Goal: Register for event/course

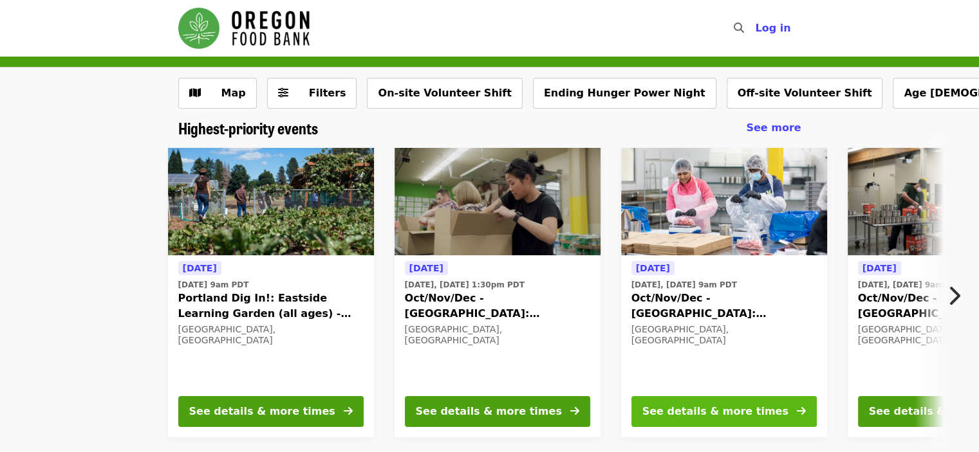
click at [752, 413] on div "See details & more times" at bounding box center [715, 411] width 146 height 15
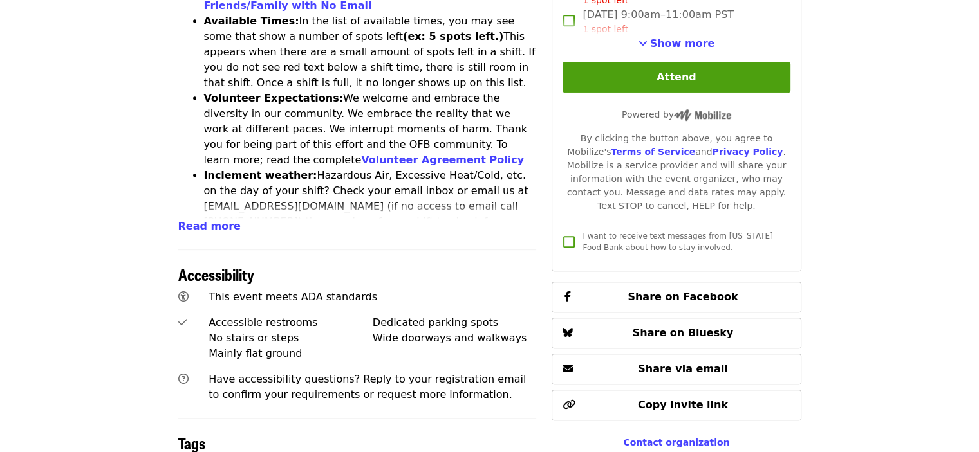
scroll to position [609, 0]
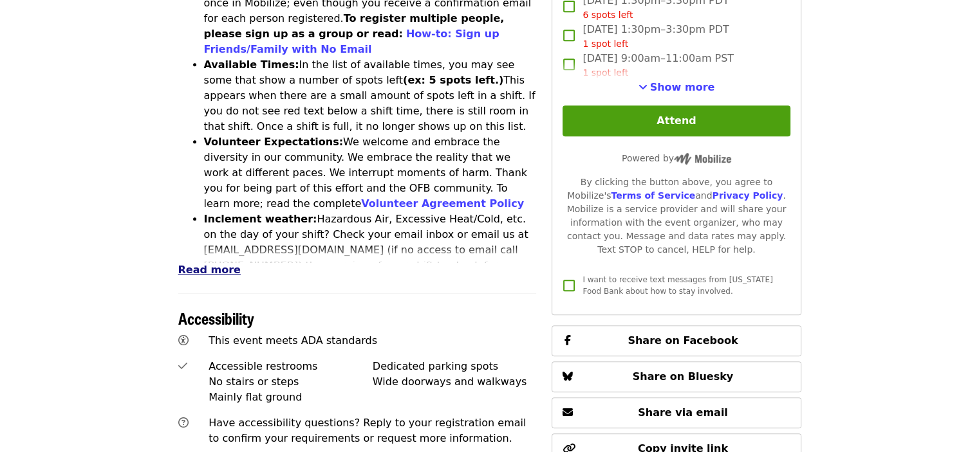
click at [213, 264] on span "Read more" at bounding box center [209, 270] width 62 height 12
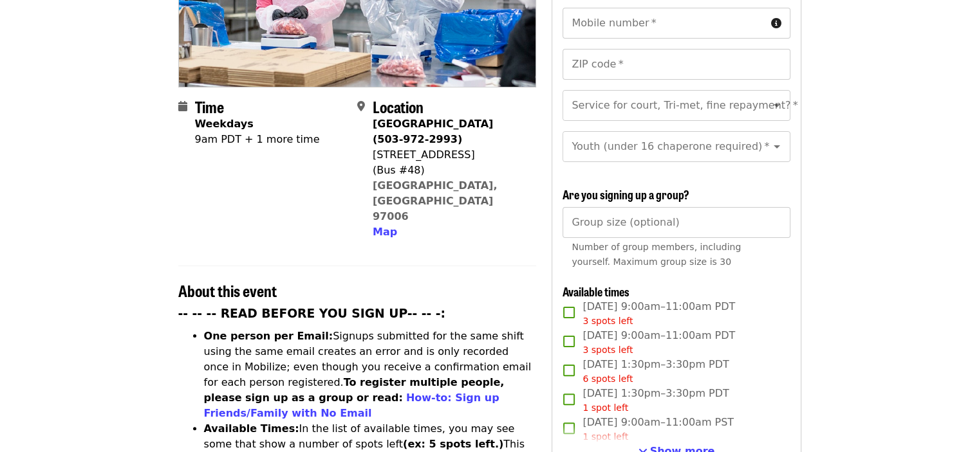
scroll to position [300, 0]
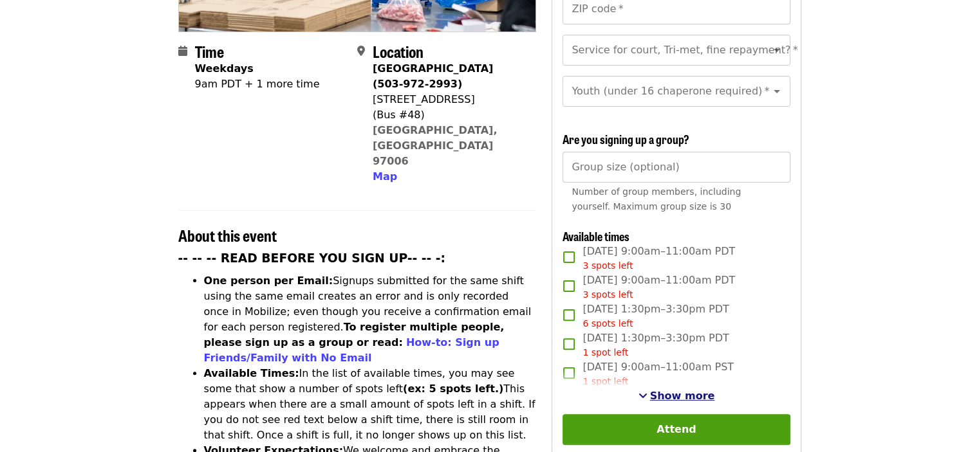
click at [663, 390] on span "Show more" at bounding box center [682, 396] width 65 height 12
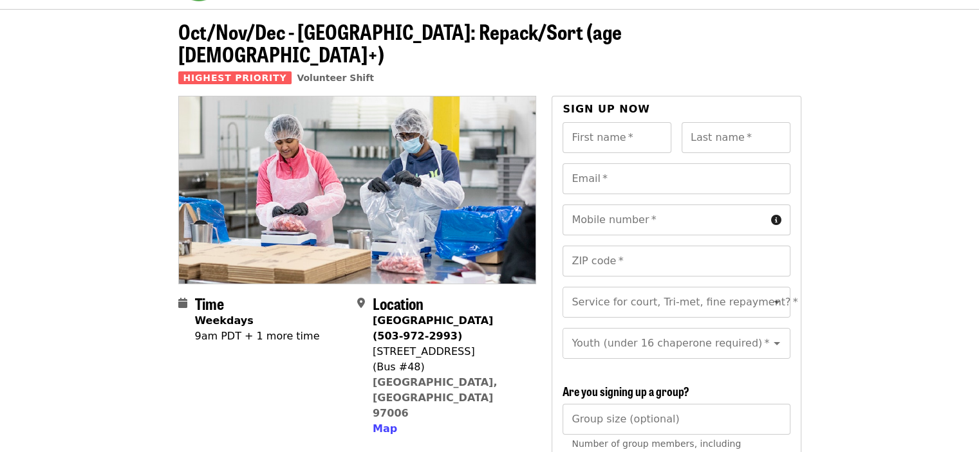
scroll to position [0, 0]
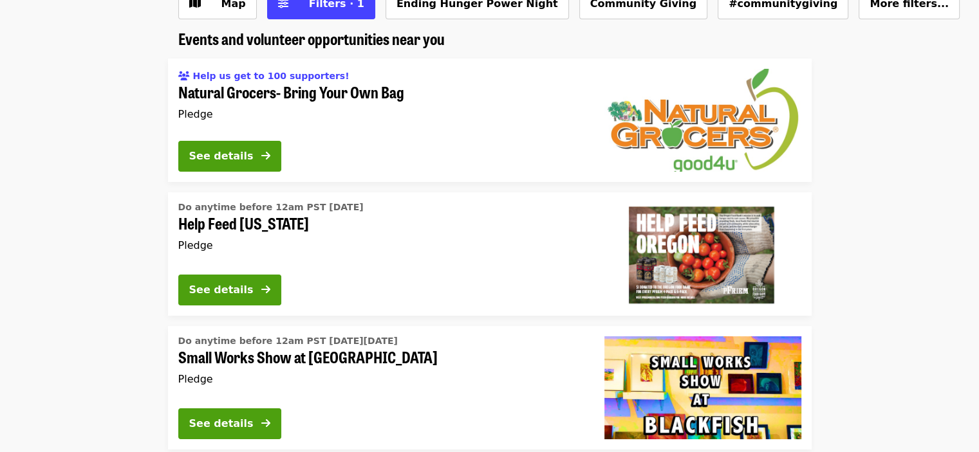
scroll to position [111, 0]
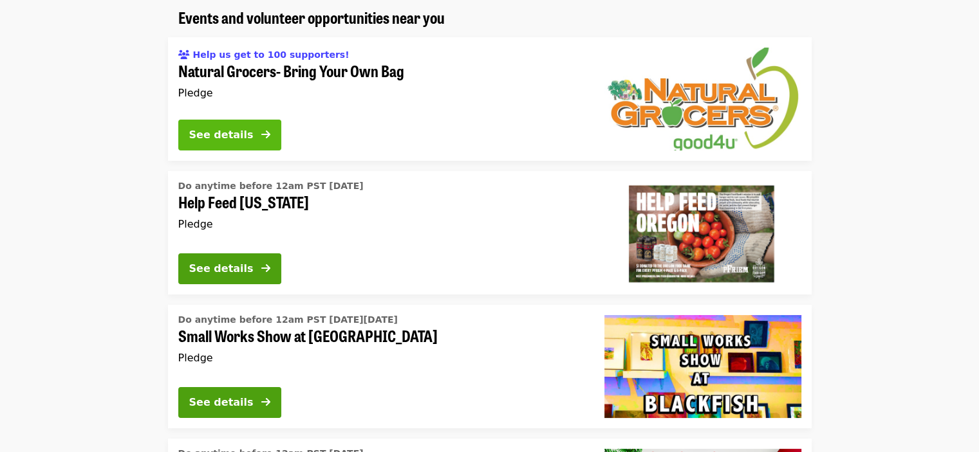
click at [265, 131] on icon "arrow-right icon" at bounding box center [265, 135] width 9 height 12
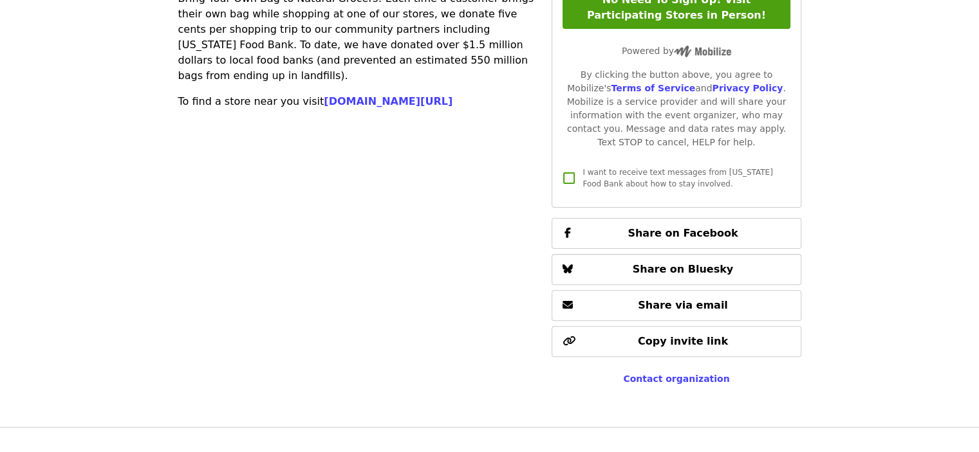
scroll to position [358, 0]
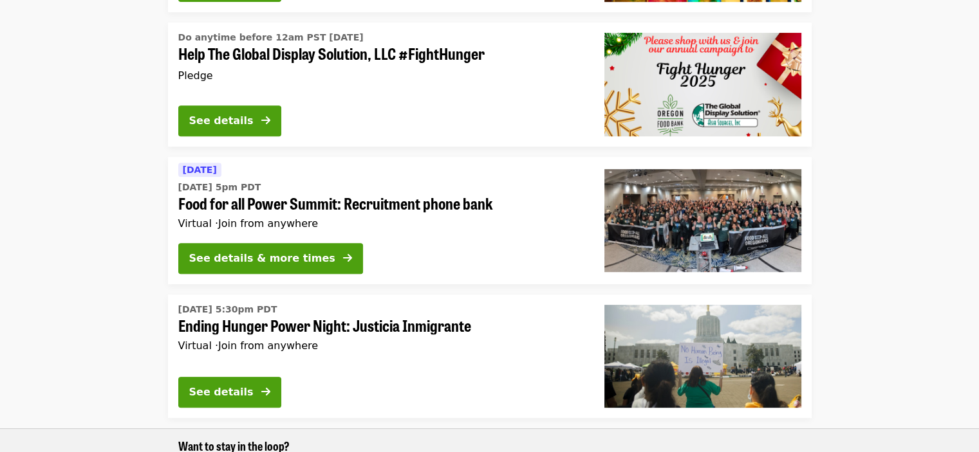
scroll to position [534, 0]
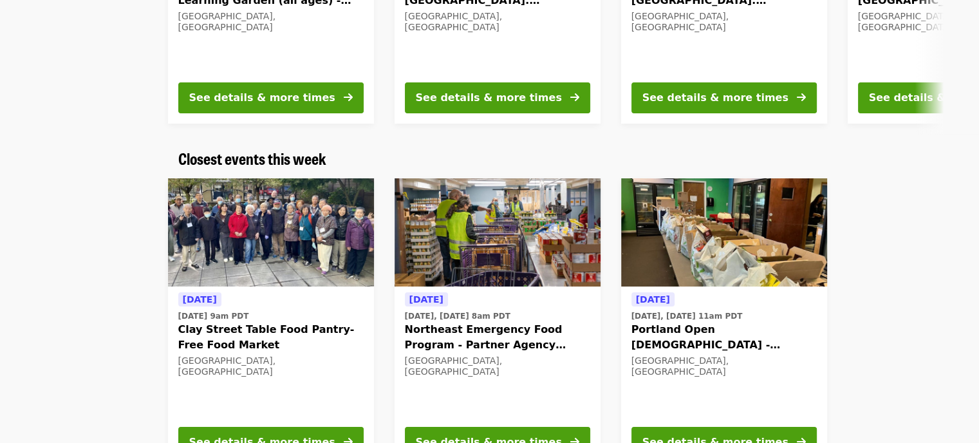
scroll to position [503, 0]
